Goal: Browse casually: Explore the website without a specific task or goal

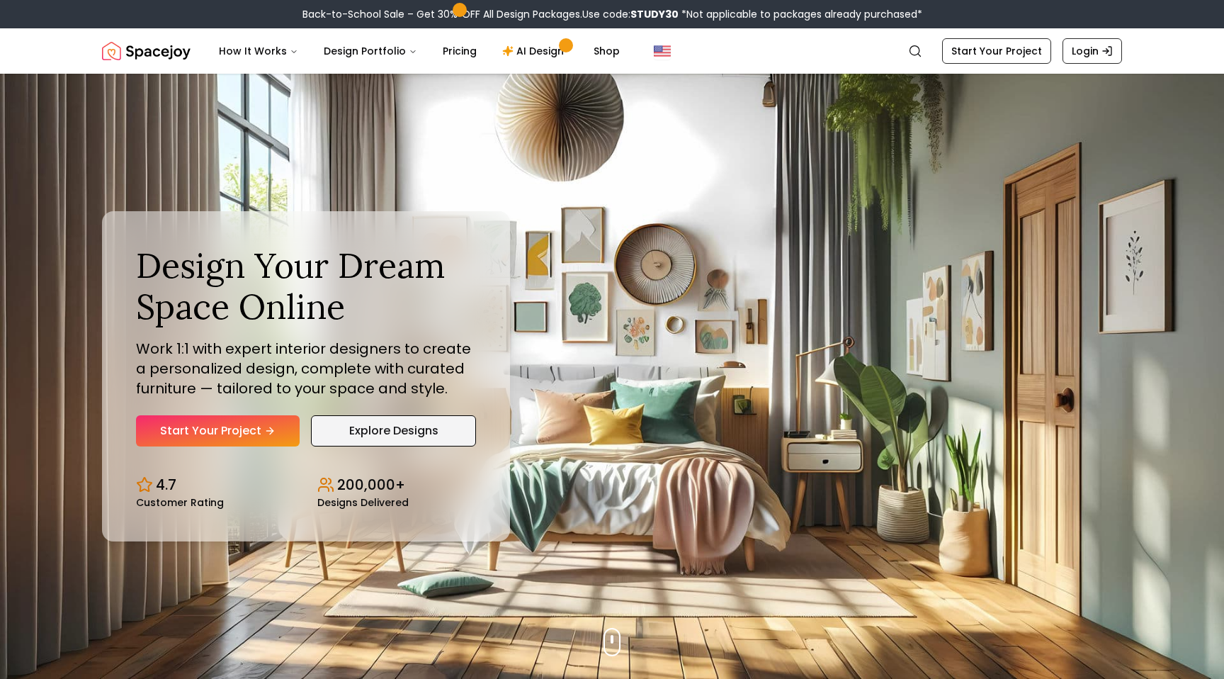
click at [394, 445] on link "Explore Designs" at bounding box center [393, 430] width 165 height 31
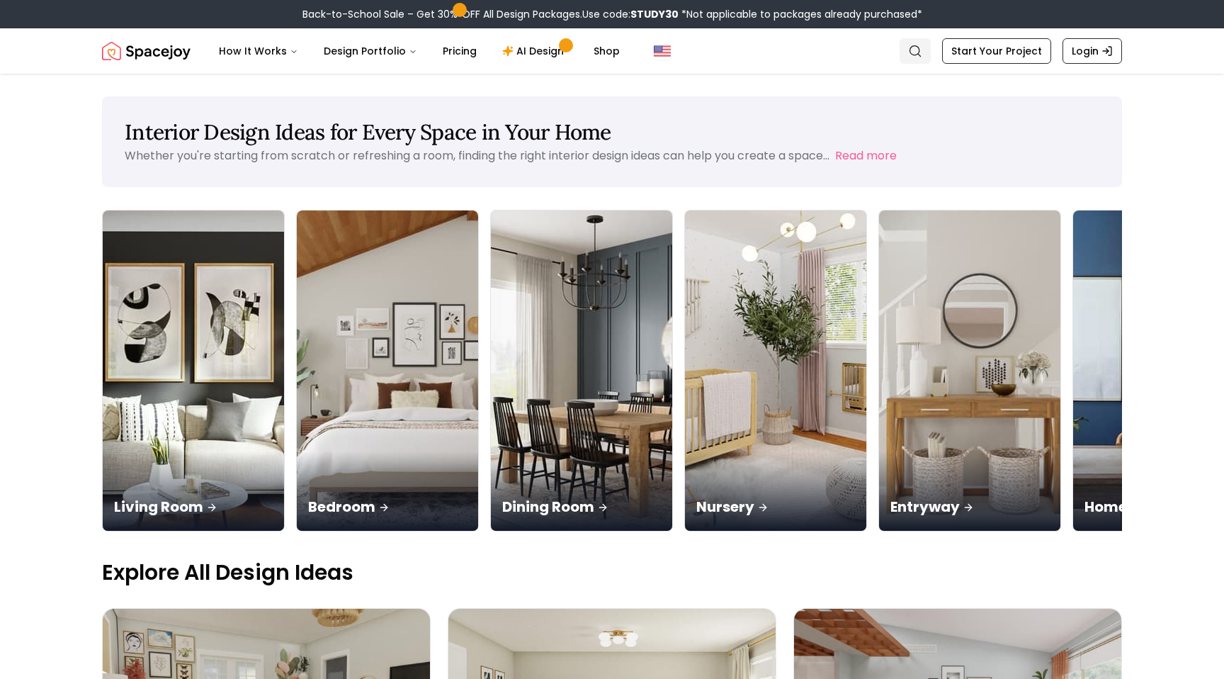
click at [917, 55] on circle "Global" at bounding box center [914, 50] width 9 height 9
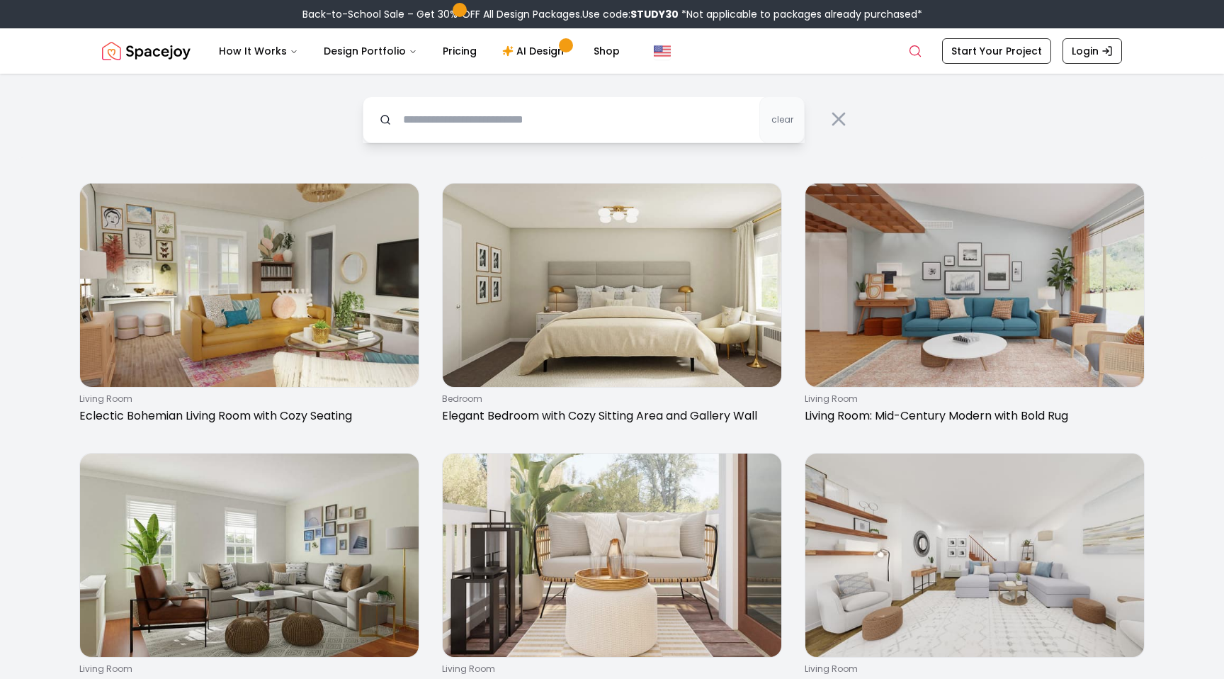
click at [566, 131] on input "text" at bounding box center [584, 119] width 442 height 47
type input "******"
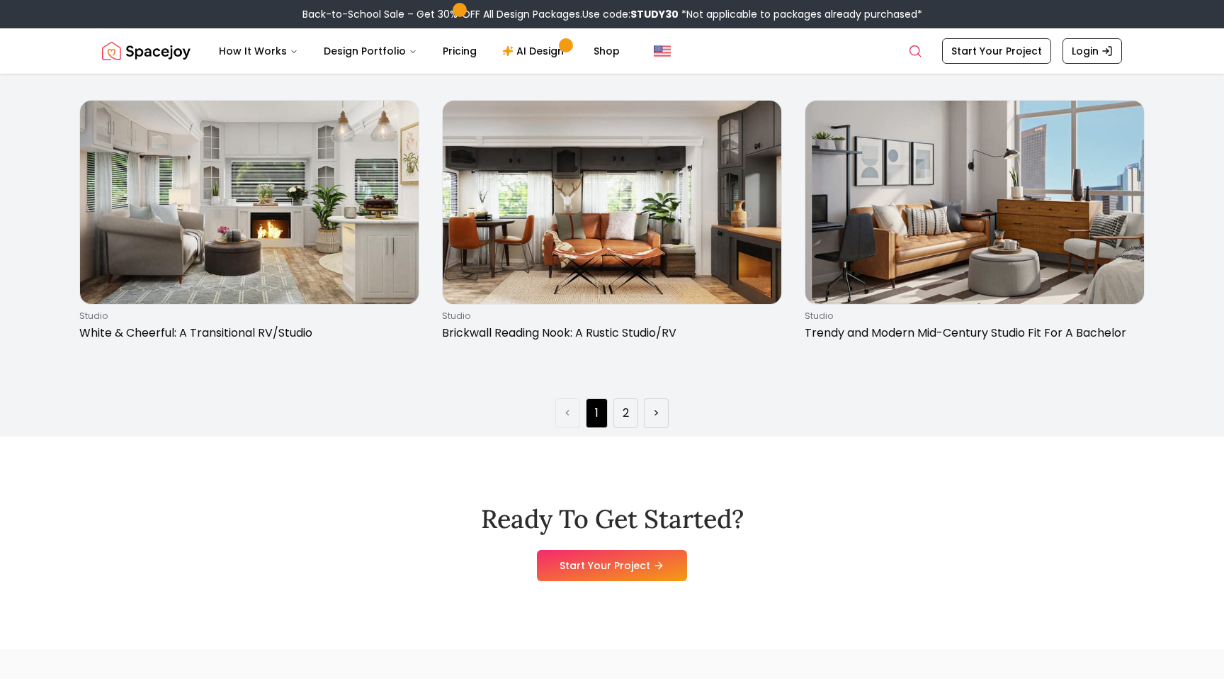
scroll to position [2542, 0]
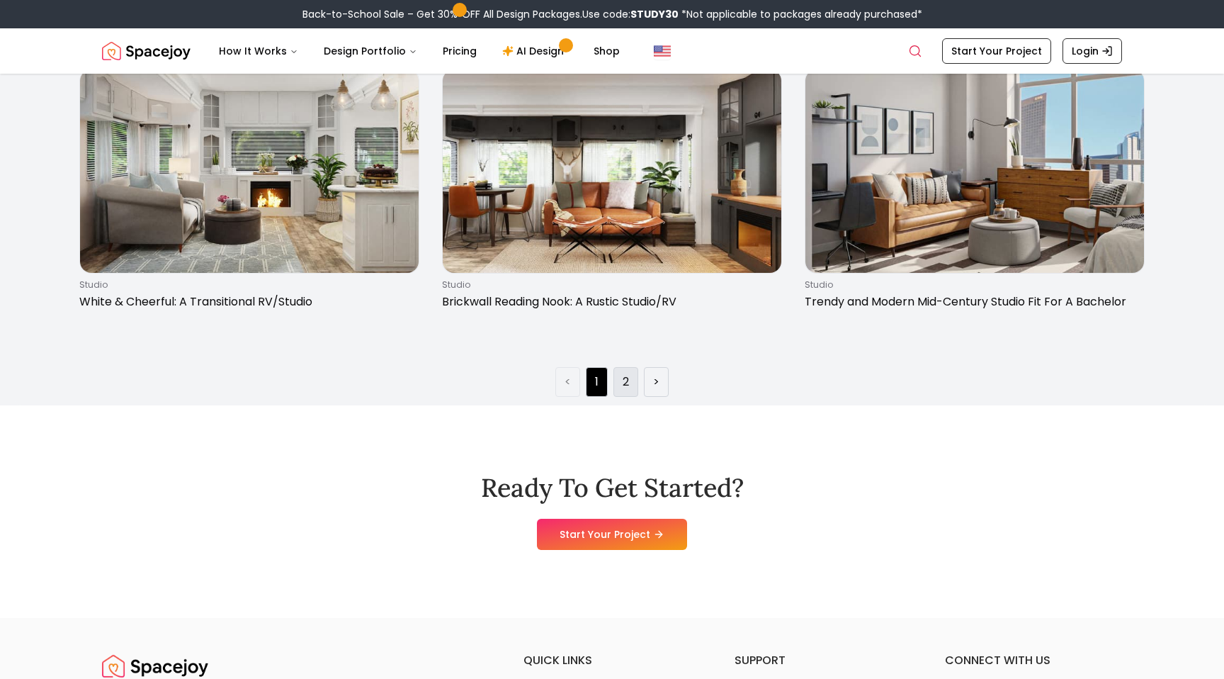
click at [622, 385] on li "2" at bounding box center [626, 382] width 25 height 30
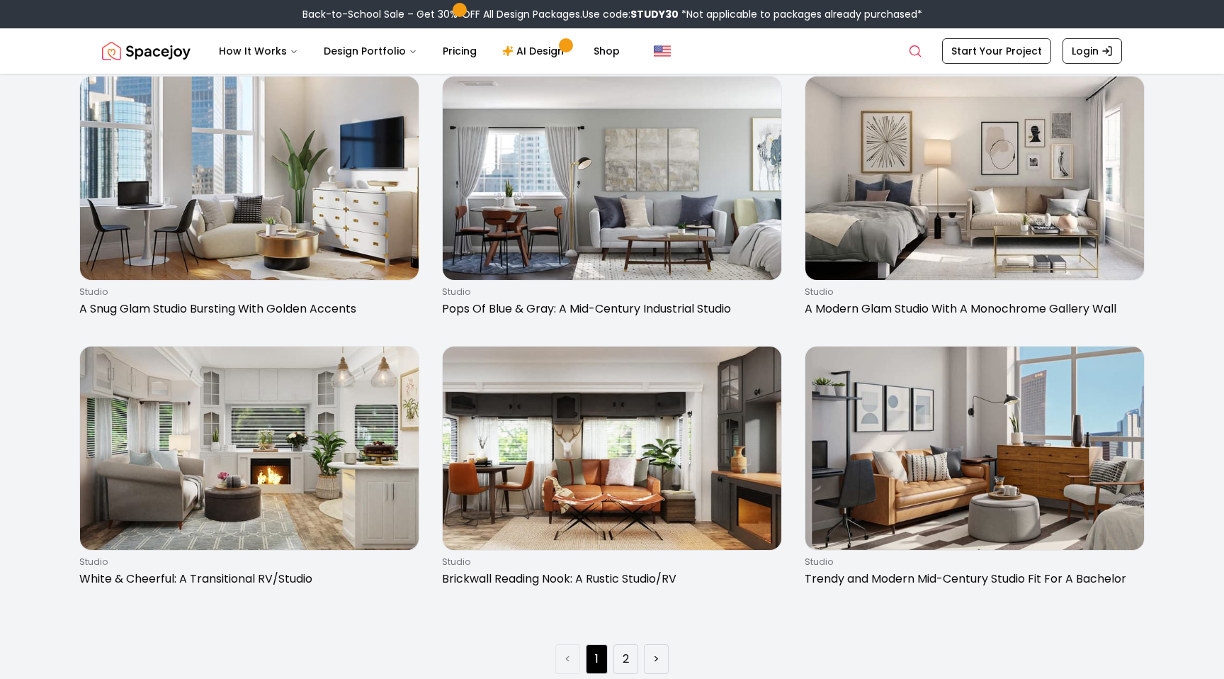
scroll to position [2315, 0]
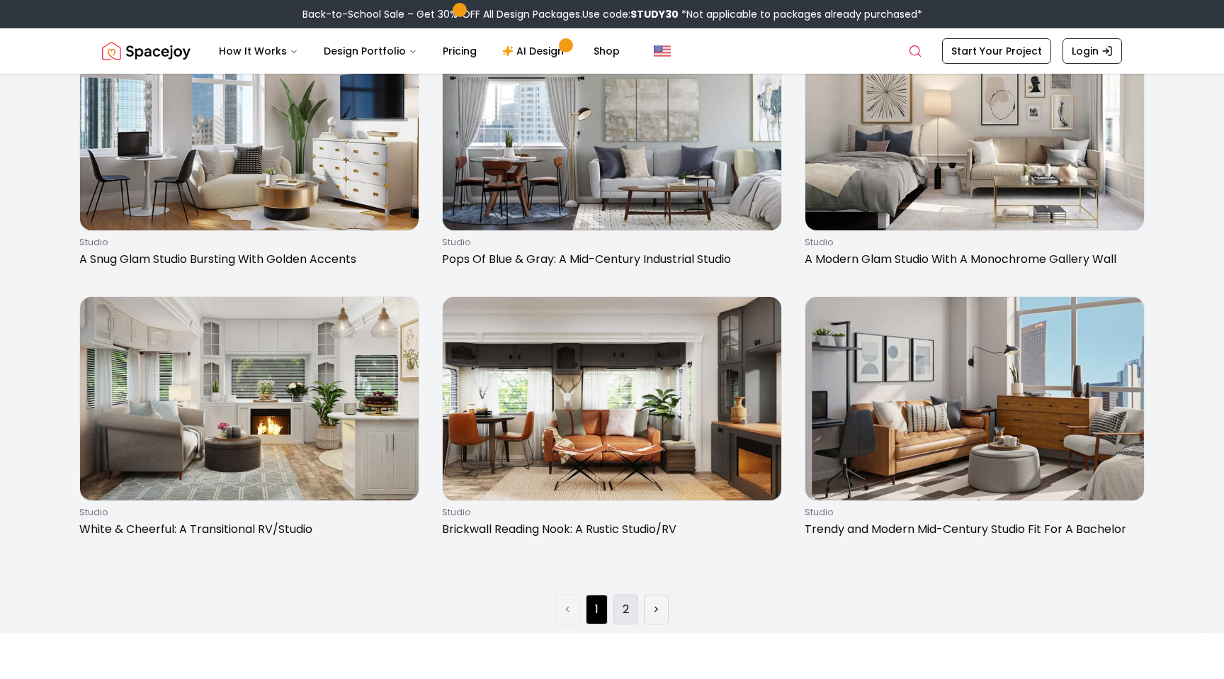
click at [625, 616] on link "2" at bounding box center [626, 609] width 6 height 17
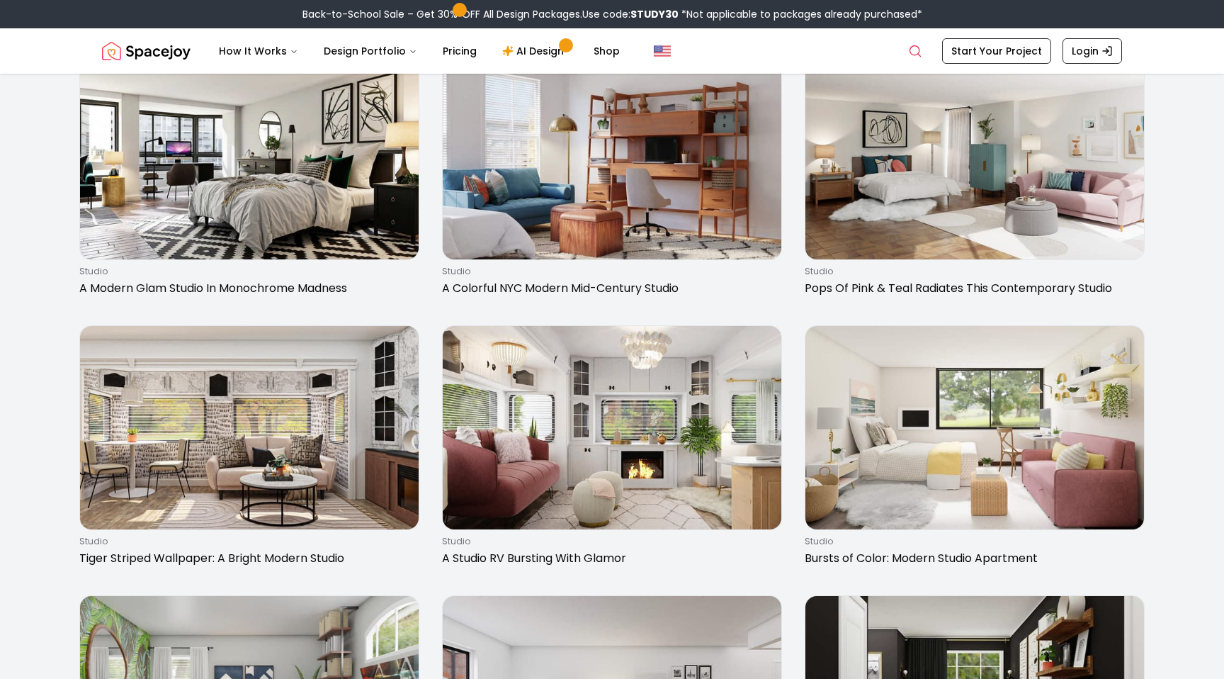
scroll to position [0, 0]
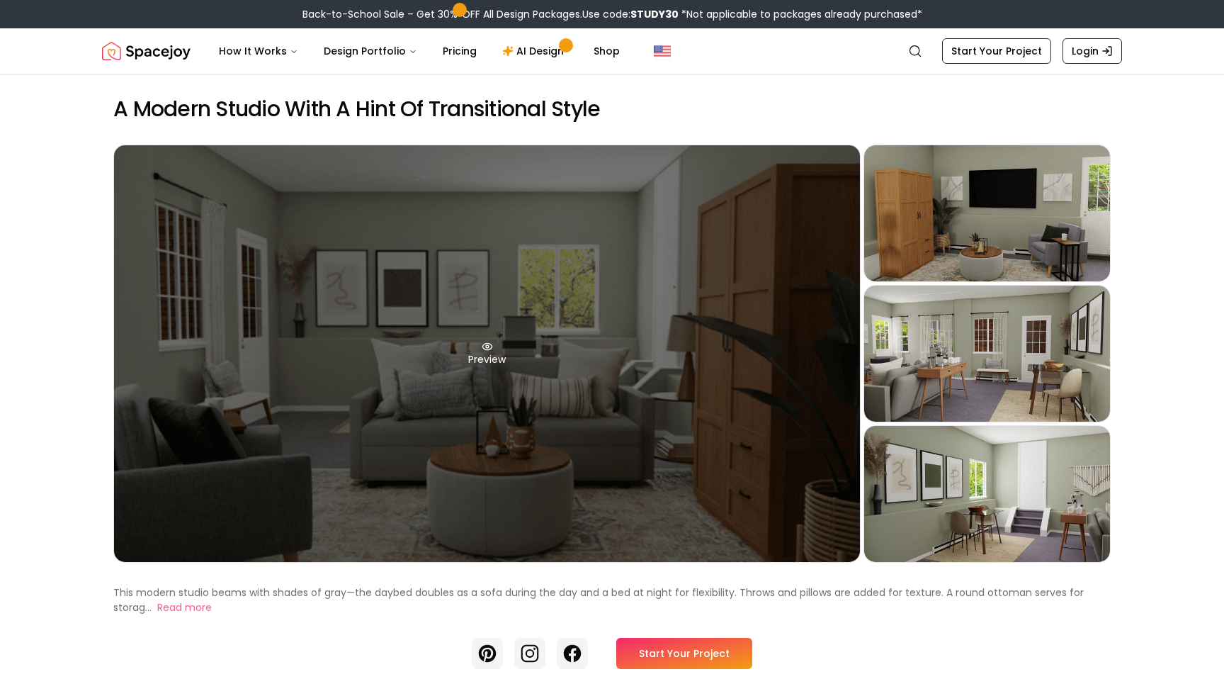
click at [720, 265] on div "Preview" at bounding box center [487, 353] width 746 height 417
